Goal: Complete application form

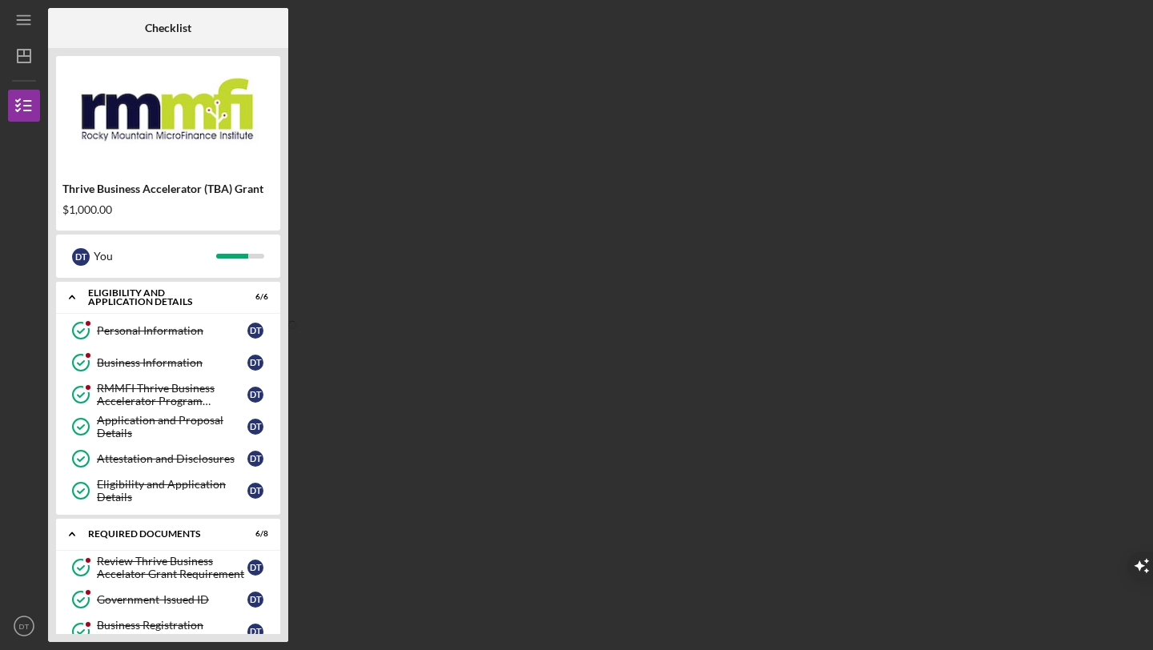
scroll to position [256, 0]
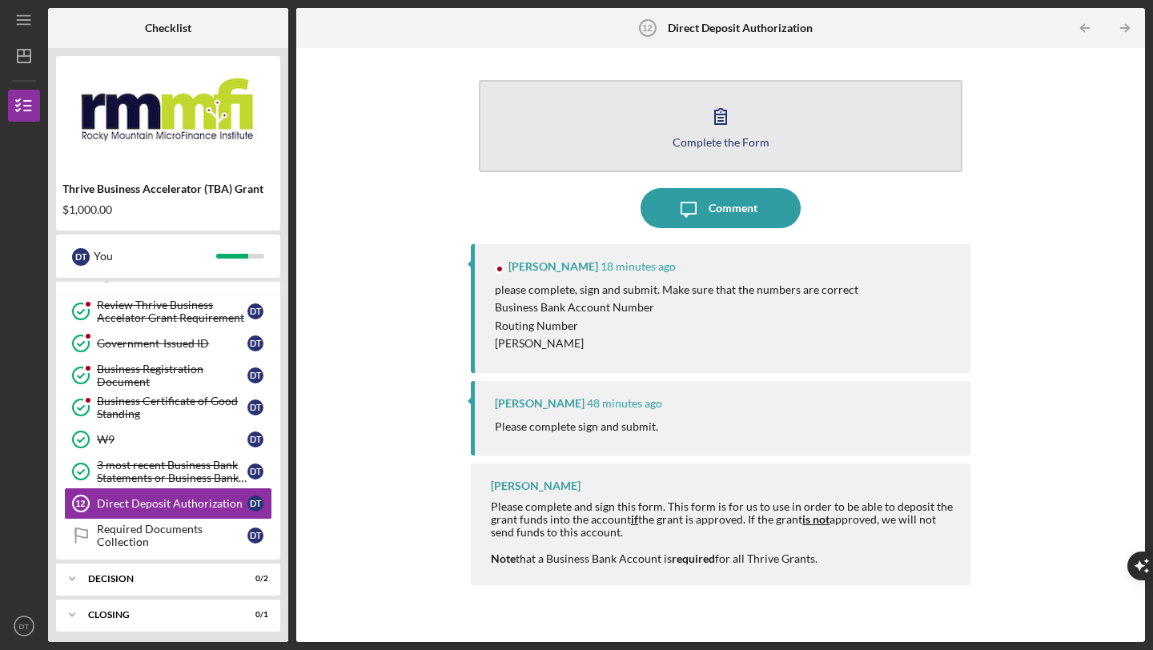
click at [724, 134] on button "Complete the Form Form" at bounding box center [721, 126] width 484 height 92
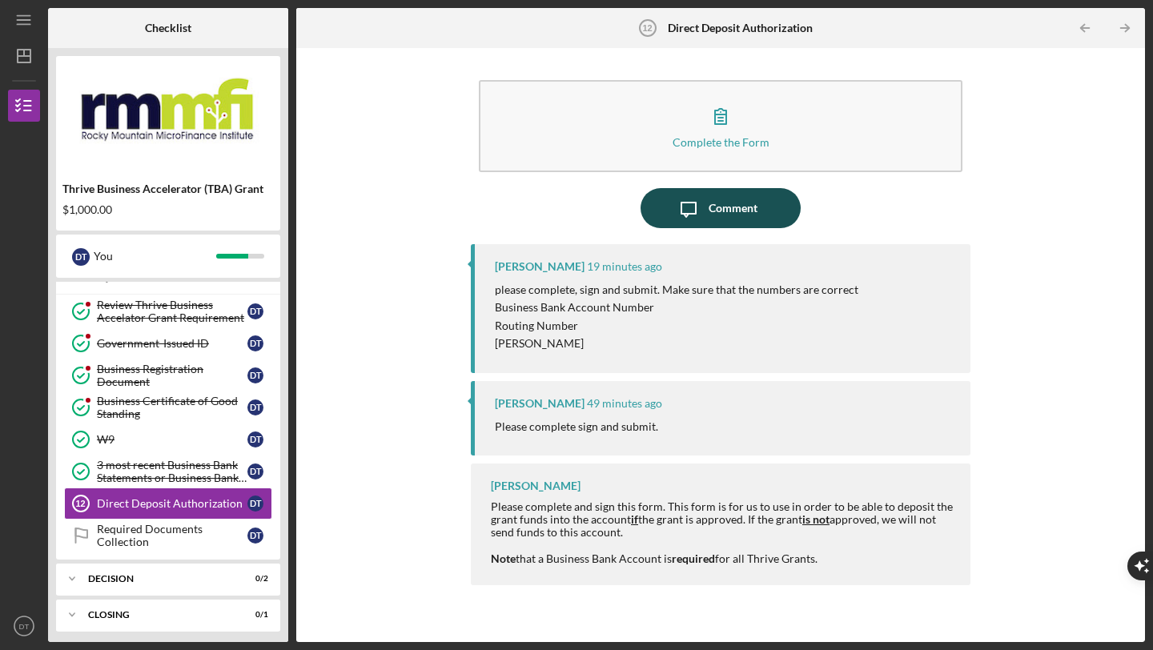
click at [726, 208] on div "Comment" at bounding box center [732, 208] width 49 height 40
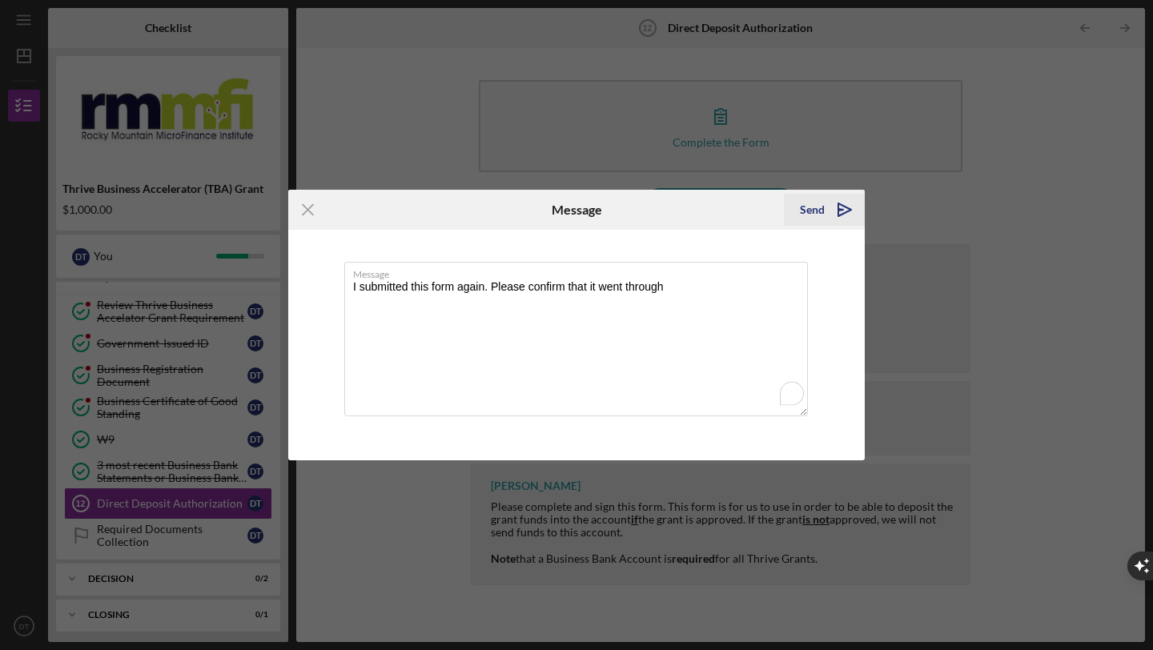
type textarea "I submitted this form again. Please confirm that it went through"
click at [850, 207] on icon "Icon/icon-invite-send" at bounding box center [845, 210] width 40 height 40
